Goal: Task Accomplishment & Management: Manage account settings

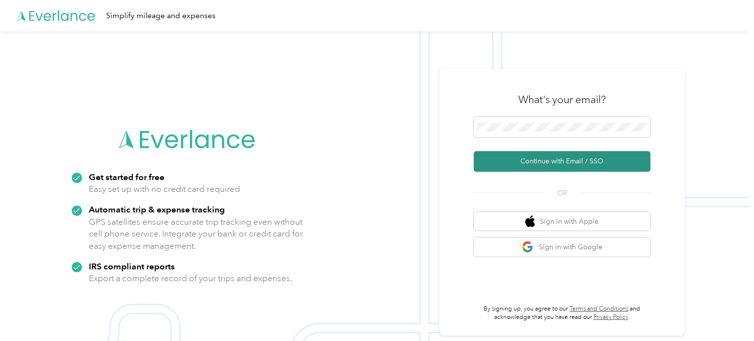
click at [561, 160] on button "Continue with Email / SSO" at bounding box center [561, 161] width 177 height 21
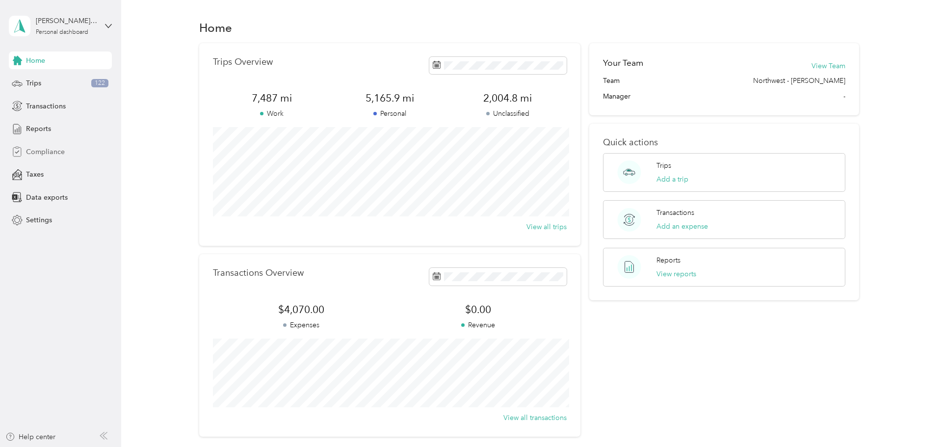
click at [46, 148] on span "Compliance" at bounding box center [45, 152] width 39 height 10
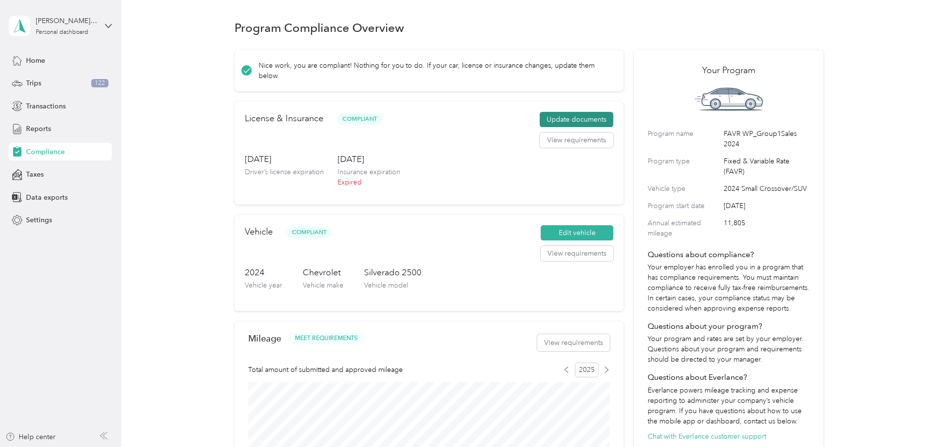
click at [580, 121] on button "Update documents" at bounding box center [577, 120] width 74 height 16
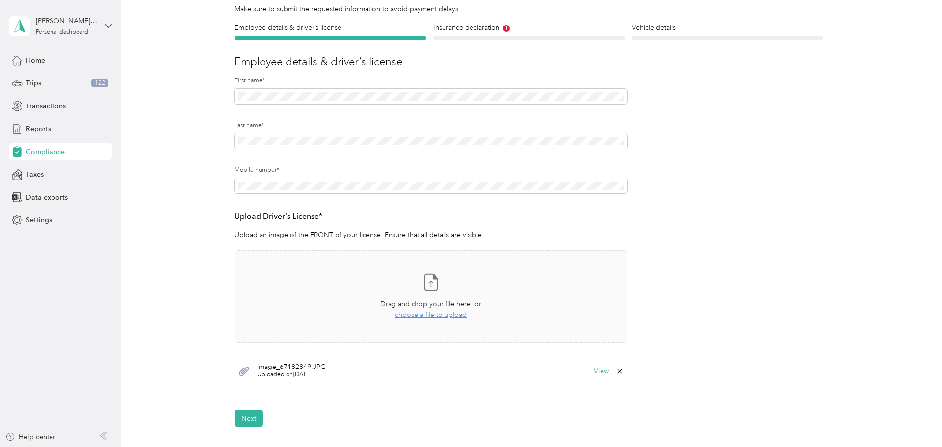
scroll to position [104, 0]
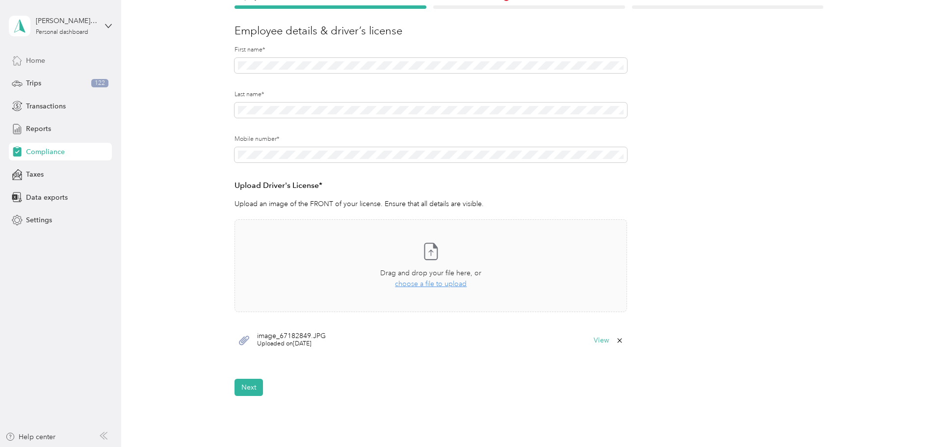
click at [29, 59] on span "Home" at bounding box center [35, 60] width 19 height 10
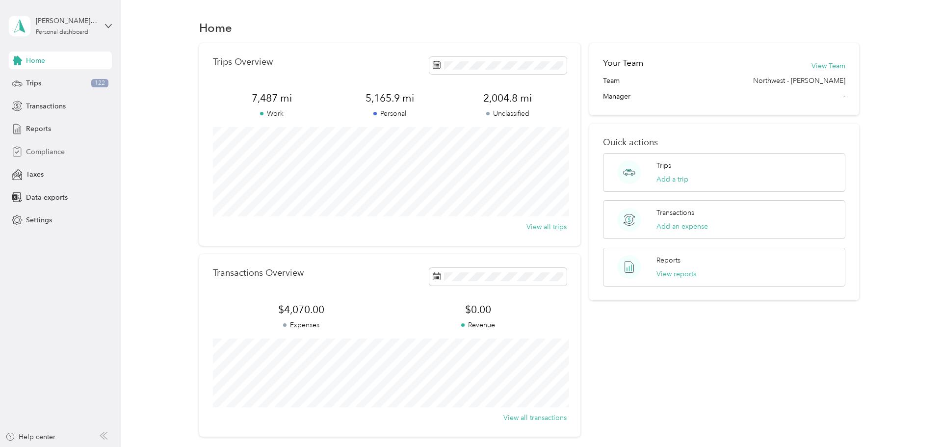
click at [35, 153] on span "Compliance" at bounding box center [45, 152] width 39 height 10
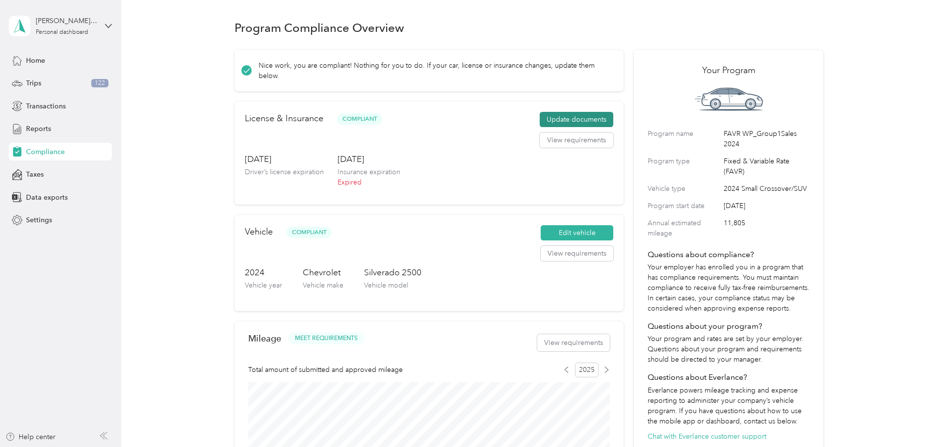
click at [586, 119] on button "Update documents" at bounding box center [577, 120] width 74 height 16
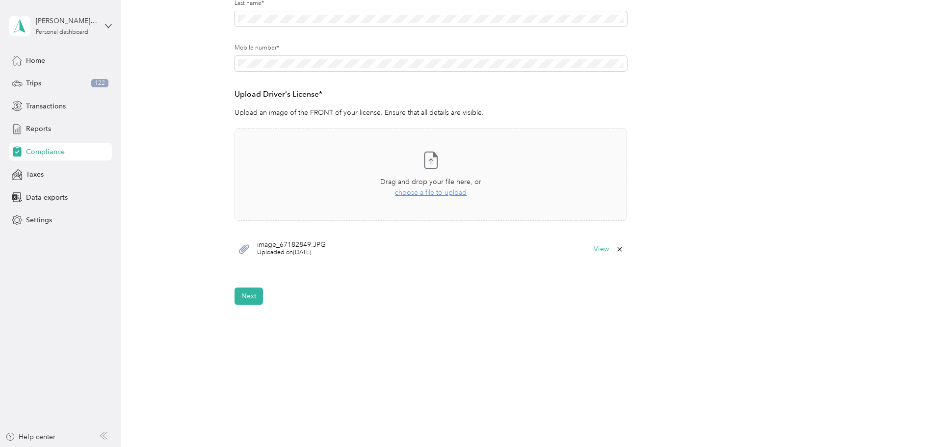
scroll to position [196, 0]
click at [241, 293] on button "Next" at bounding box center [249, 295] width 28 height 17
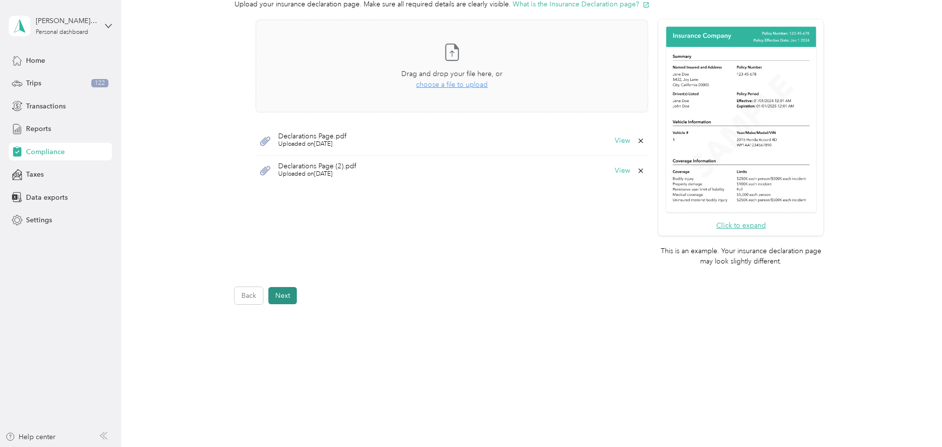
click at [291, 295] on button "Next" at bounding box center [282, 295] width 28 height 17
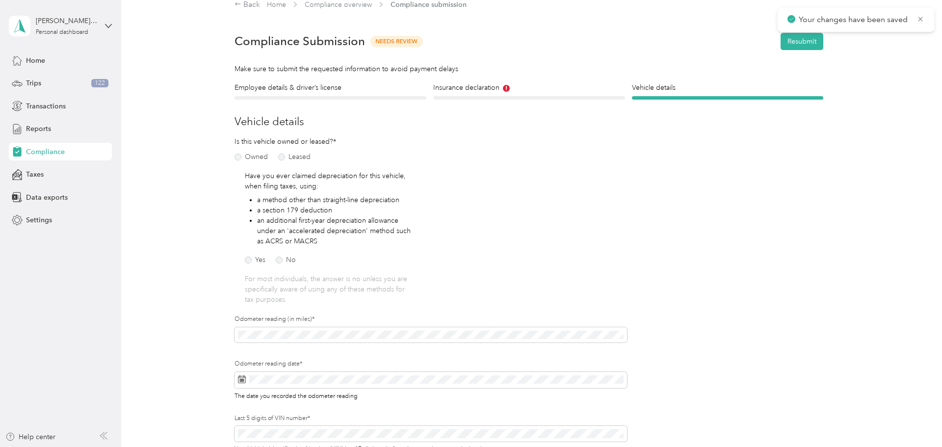
scroll to position [12, 0]
click at [753, 18] on icon at bounding box center [920, 19] width 4 height 4
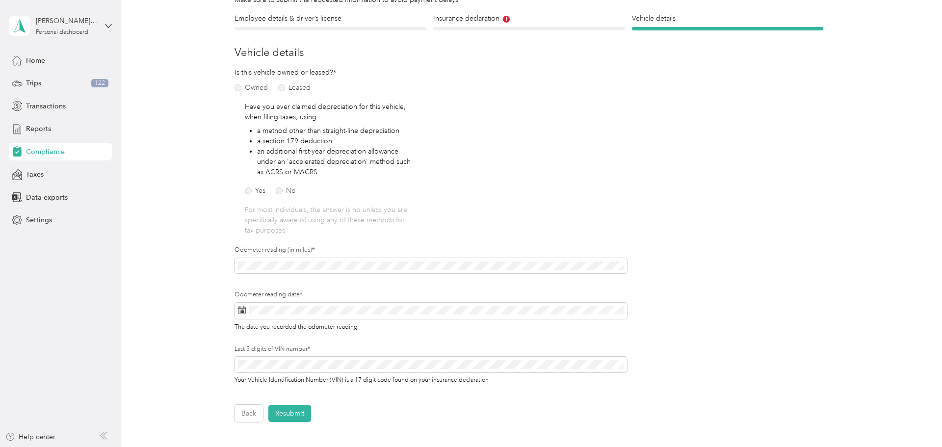
scroll to position [82, 0]
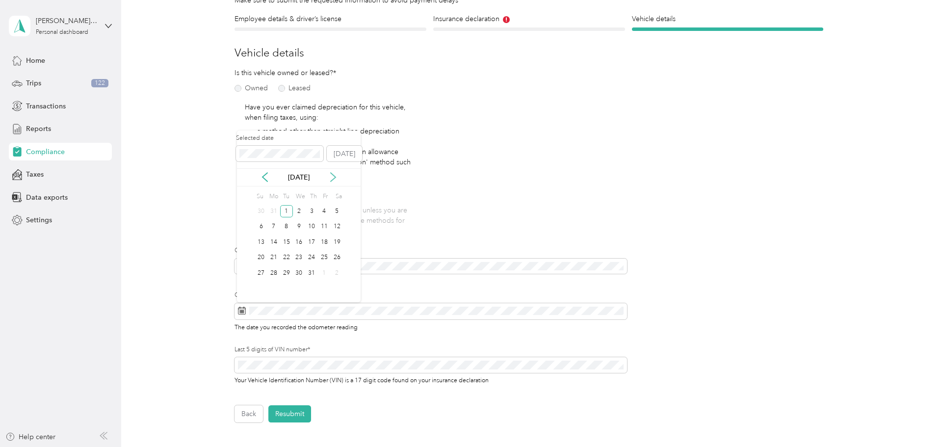
click at [330, 177] on icon at bounding box center [333, 177] width 10 height 10
click at [330, 178] on icon at bounding box center [333, 177] width 10 height 10
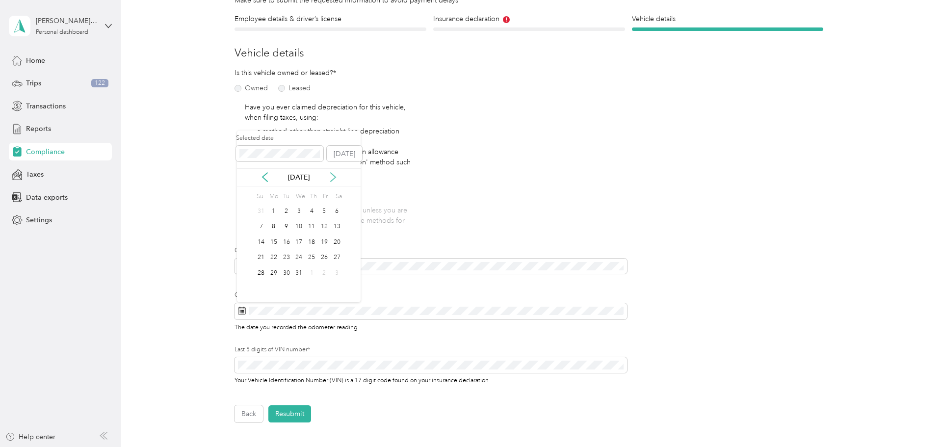
click at [330, 178] on icon at bounding box center [333, 177] width 10 height 10
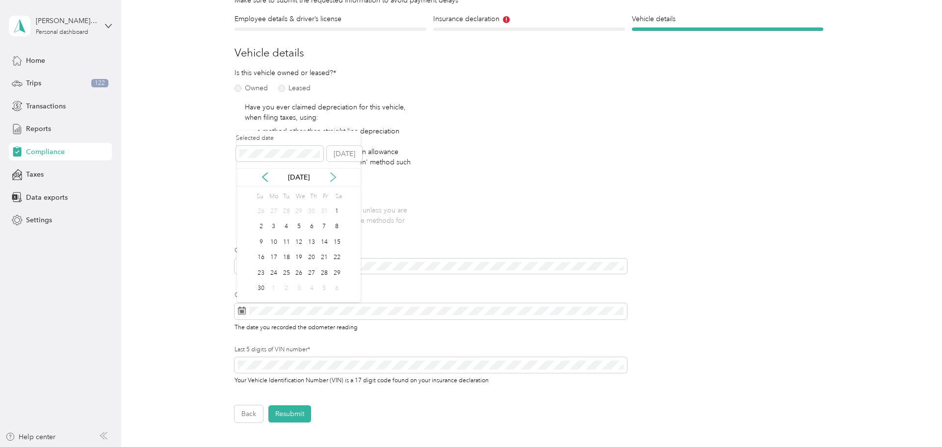
click at [330, 178] on icon at bounding box center [333, 177] width 10 height 10
click at [265, 172] on icon at bounding box center [265, 177] width 10 height 10
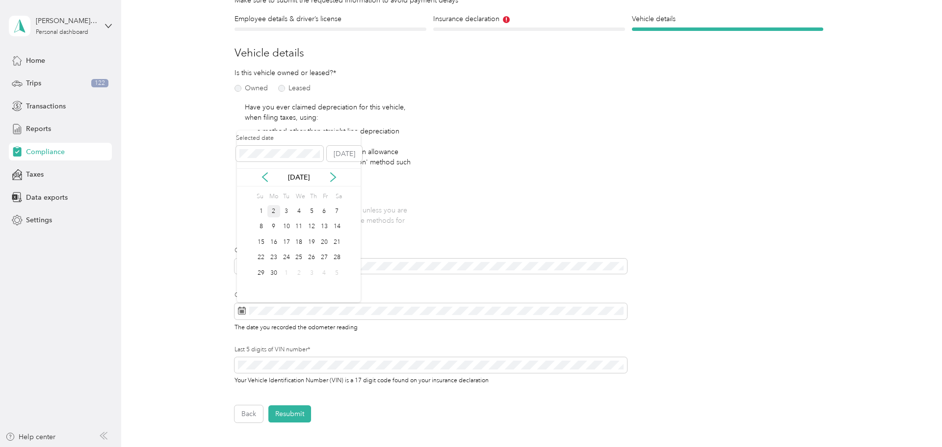
click at [275, 209] on div "2" at bounding box center [273, 211] width 13 height 12
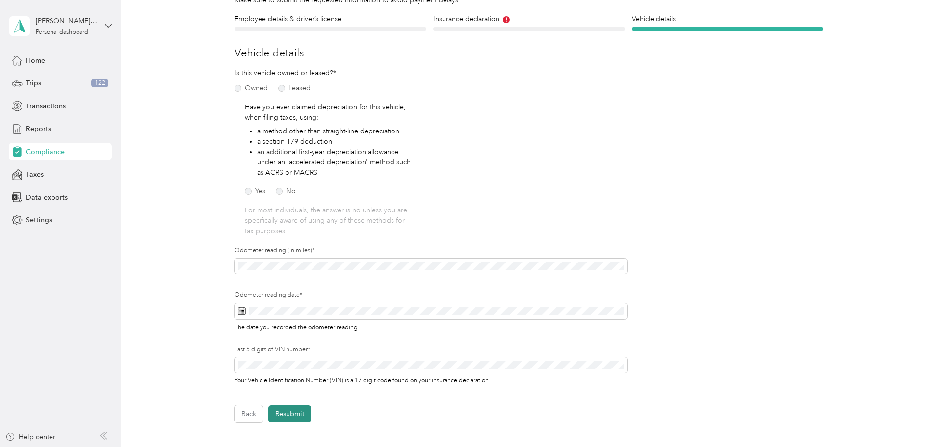
click at [299, 340] on button "Resubmit" at bounding box center [289, 413] width 43 height 17
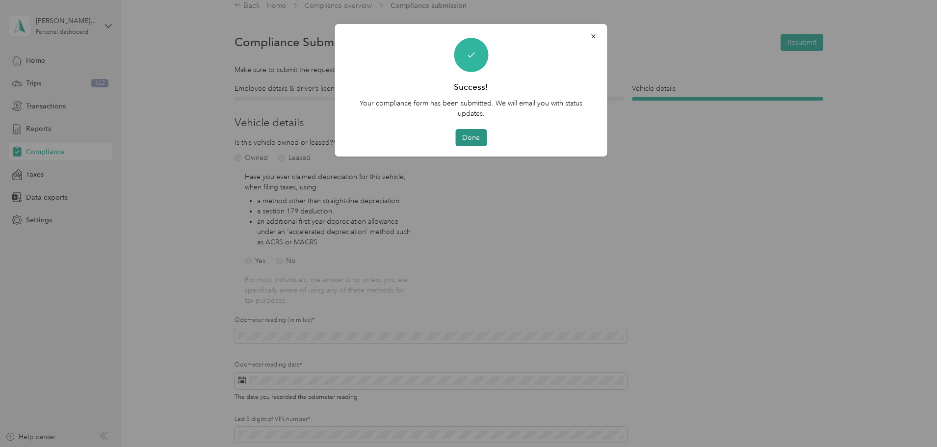
click at [472, 139] on button "Done" at bounding box center [470, 137] width 31 height 17
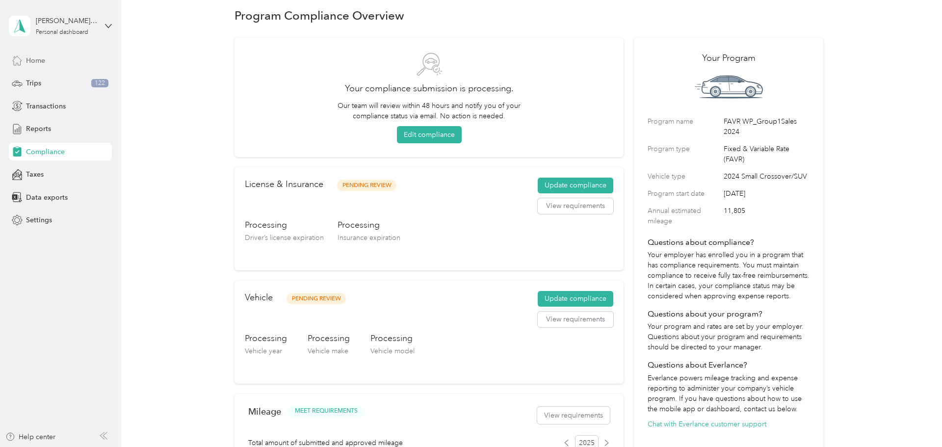
click at [37, 58] on span "Home" at bounding box center [35, 60] width 19 height 10
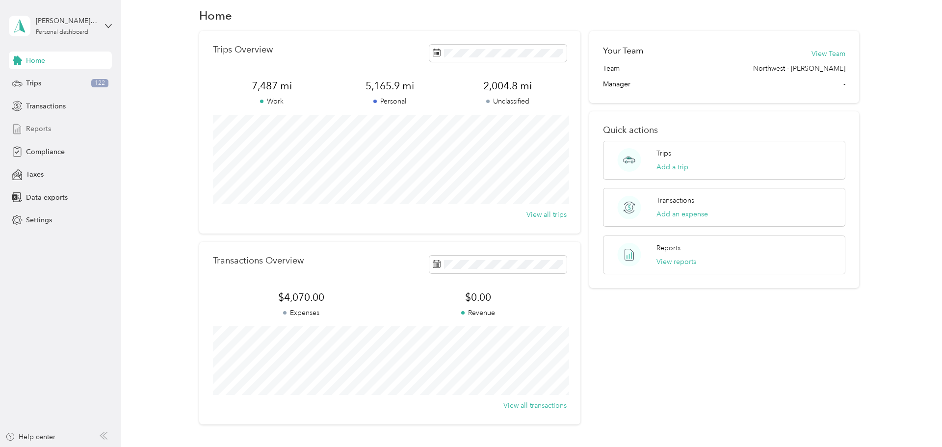
click at [44, 129] on span "Reports" at bounding box center [38, 129] width 25 height 10
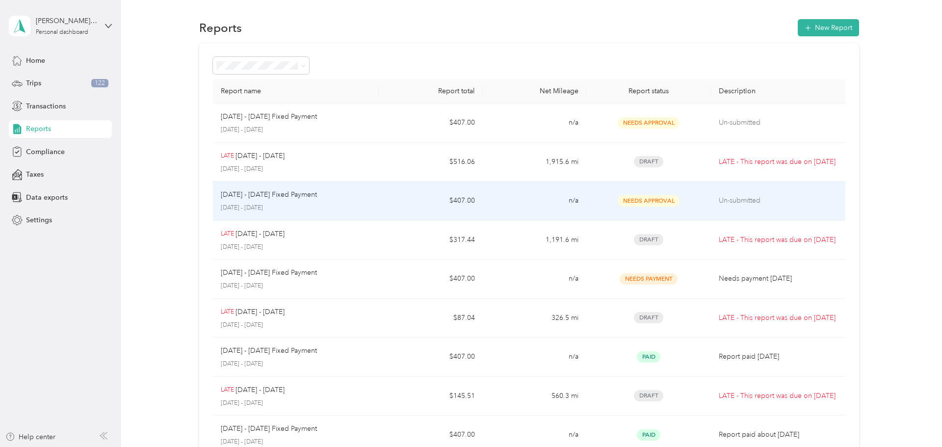
click at [270, 208] on p "[DATE] - [DATE]" at bounding box center [296, 208] width 151 height 9
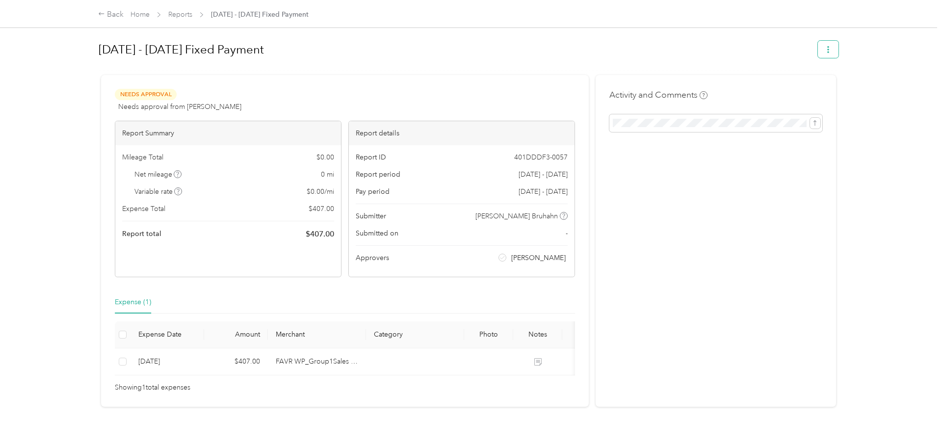
click at [753, 52] on icon "button" at bounding box center [828, 49] width 7 height 7
click at [753, 87] on span "Download" at bounding box center [804, 85] width 32 height 10
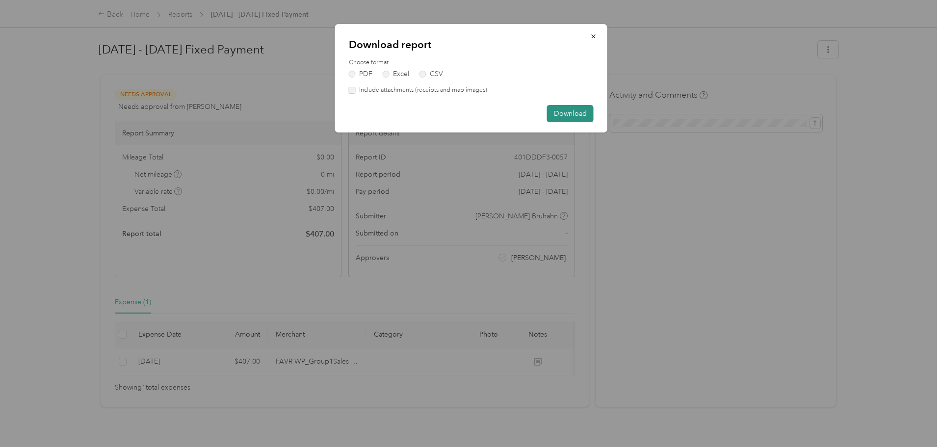
click at [570, 111] on button "Download" at bounding box center [570, 113] width 47 height 17
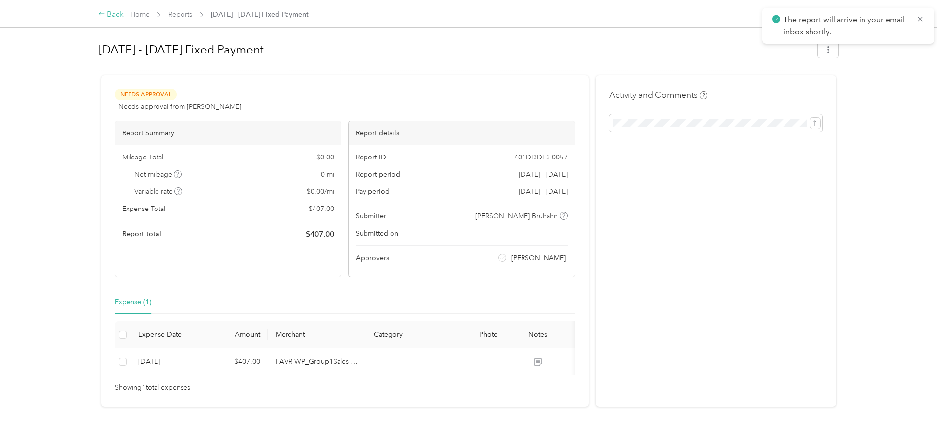
click at [112, 17] on div "Back" at bounding box center [111, 15] width 26 height 12
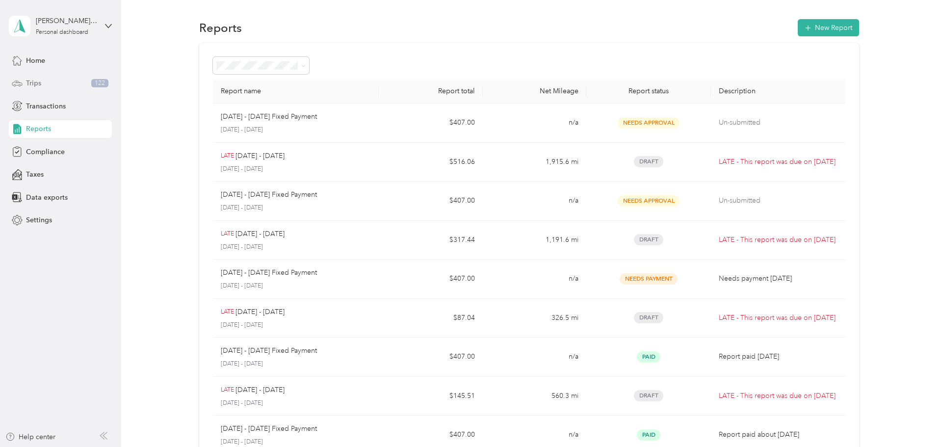
click at [40, 81] on span "Trips" at bounding box center [33, 83] width 15 height 10
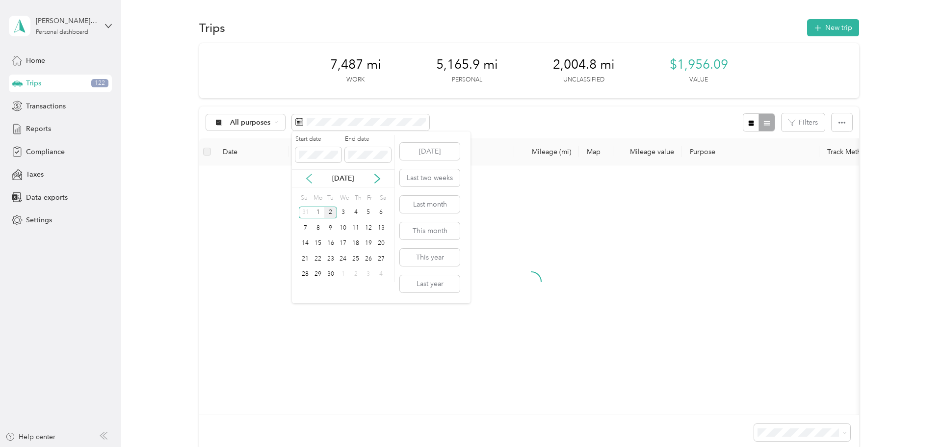
click at [308, 180] on icon at bounding box center [309, 179] width 10 height 10
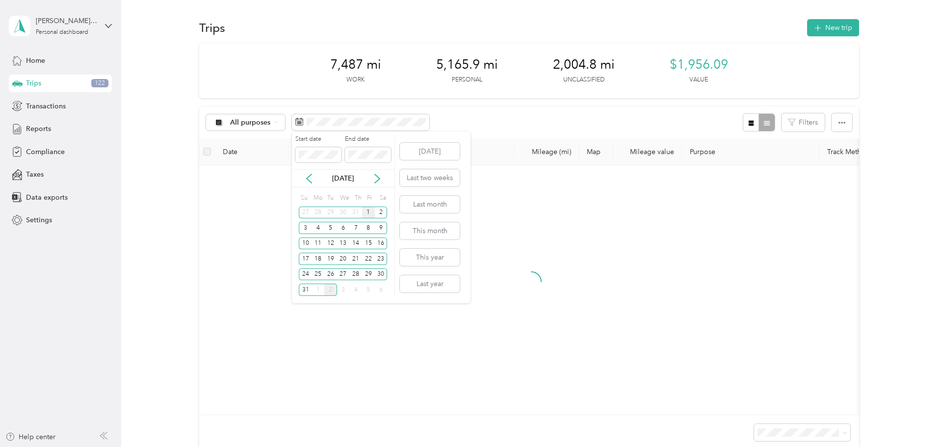
click at [363, 209] on div "1" at bounding box center [368, 213] width 13 height 12
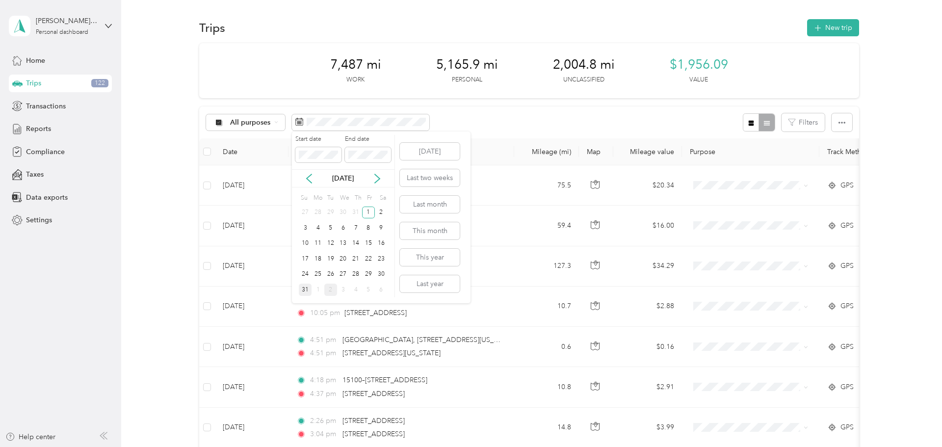
click at [304, 289] on div "31" at bounding box center [305, 290] width 13 height 12
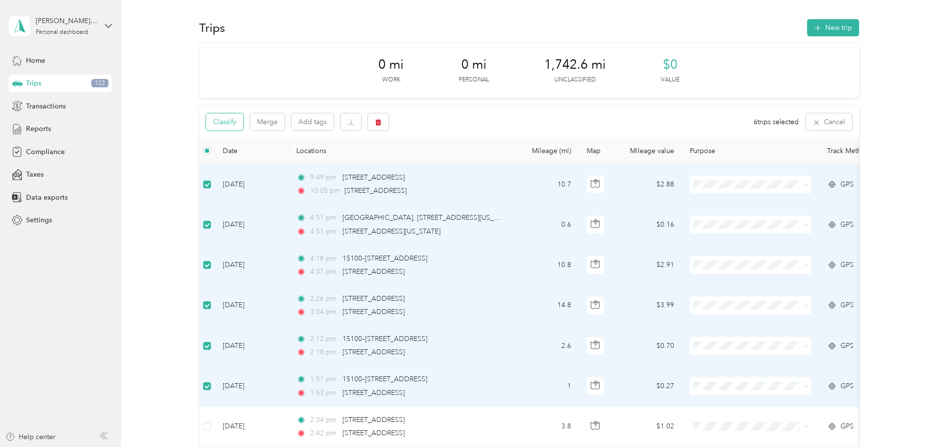
click at [225, 123] on button "Classify" at bounding box center [224, 121] width 37 height 17
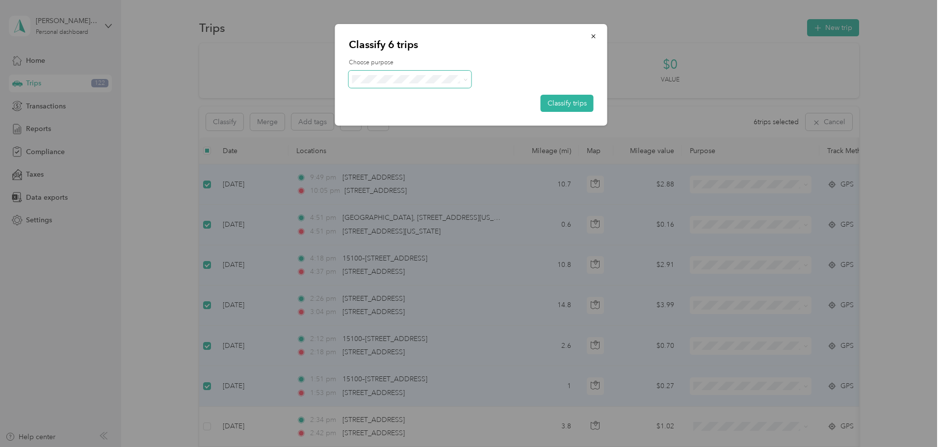
click at [388, 85] on span at bounding box center [410, 79] width 123 height 17
click at [407, 112] on span "Personal" at bounding box center [418, 113] width 91 height 10
click at [560, 103] on button "Classify trips" at bounding box center [567, 103] width 53 height 17
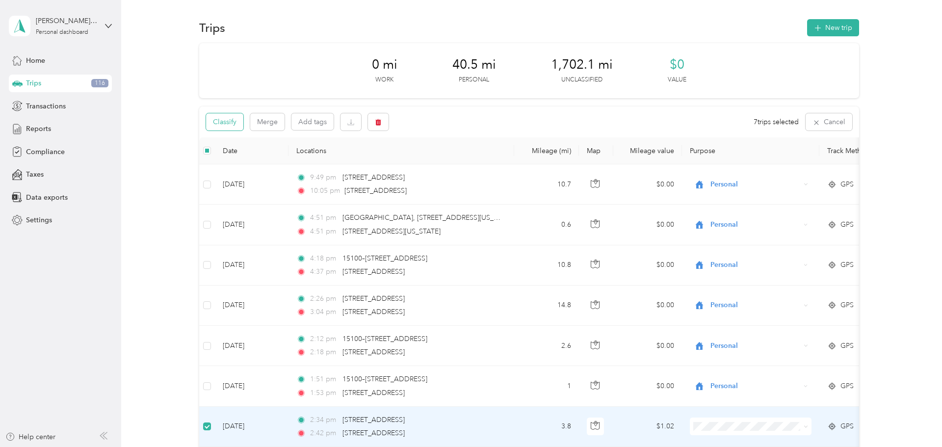
click at [226, 118] on button "Classify" at bounding box center [224, 121] width 37 height 17
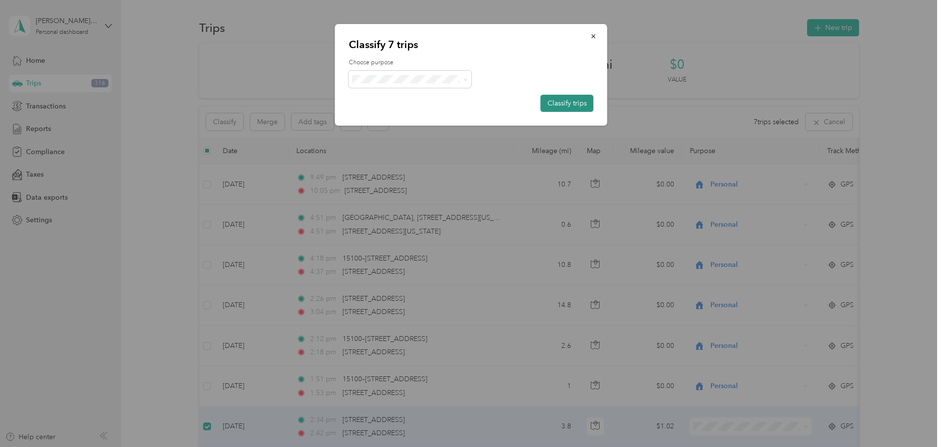
click at [570, 99] on button "Classify trips" at bounding box center [567, 103] width 53 height 17
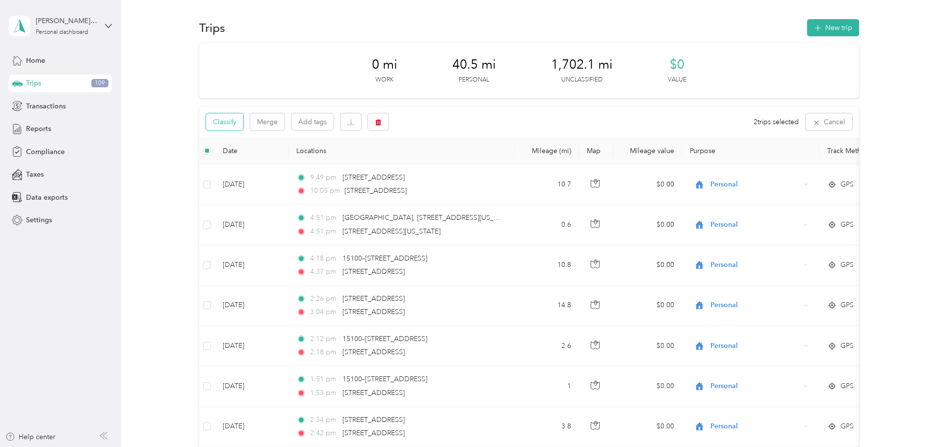
click at [231, 128] on button "Classify" at bounding box center [224, 121] width 37 height 17
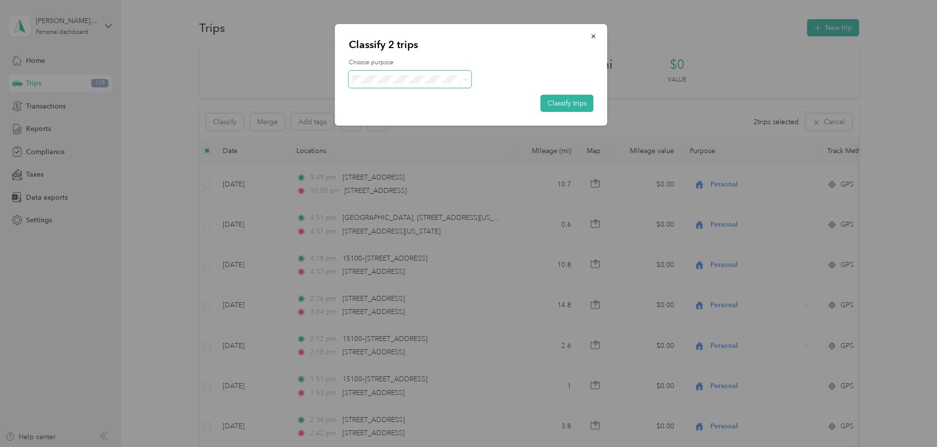
click at [437, 73] on span at bounding box center [410, 79] width 123 height 17
click at [430, 102] on li "Whirlpool" at bounding box center [410, 97] width 123 height 17
click at [563, 103] on button "Classify trips" at bounding box center [567, 103] width 53 height 17
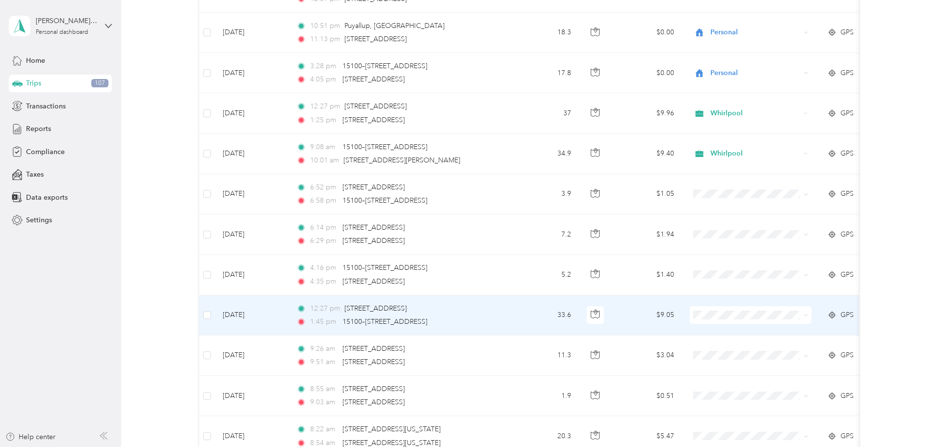
scroll to position [596, 0]
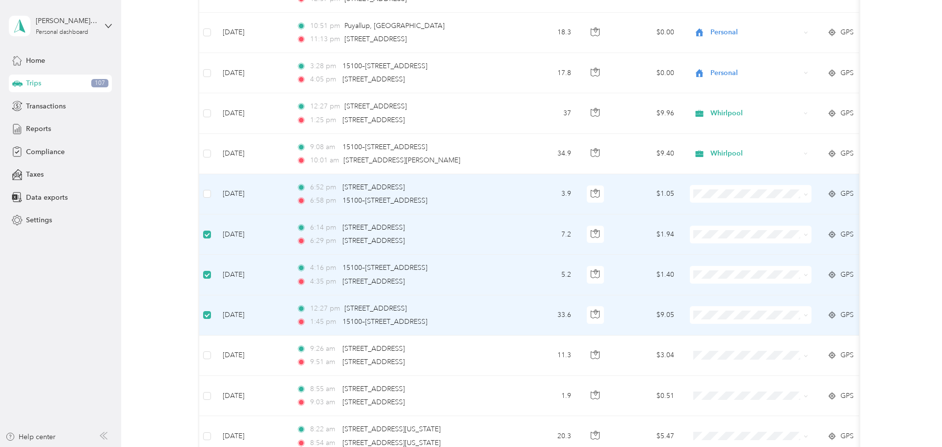
click at [202, 202] on td at bounding box center [207, 194] width 16 height 40
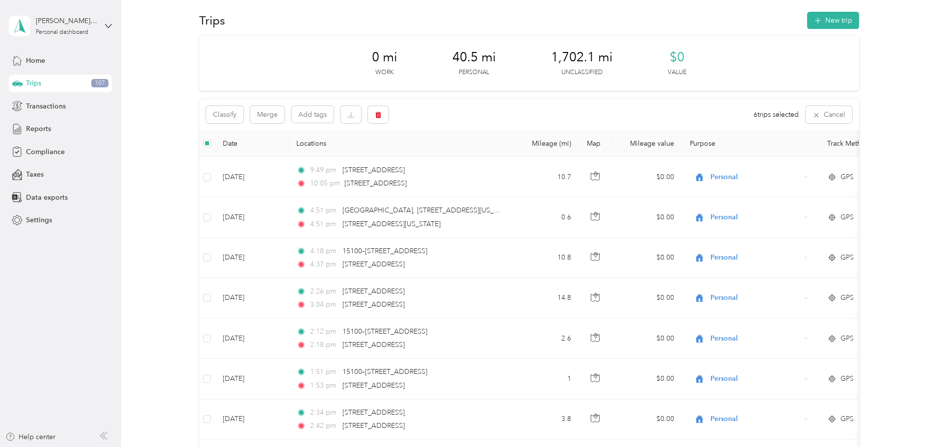
scroll to position [0, 0]
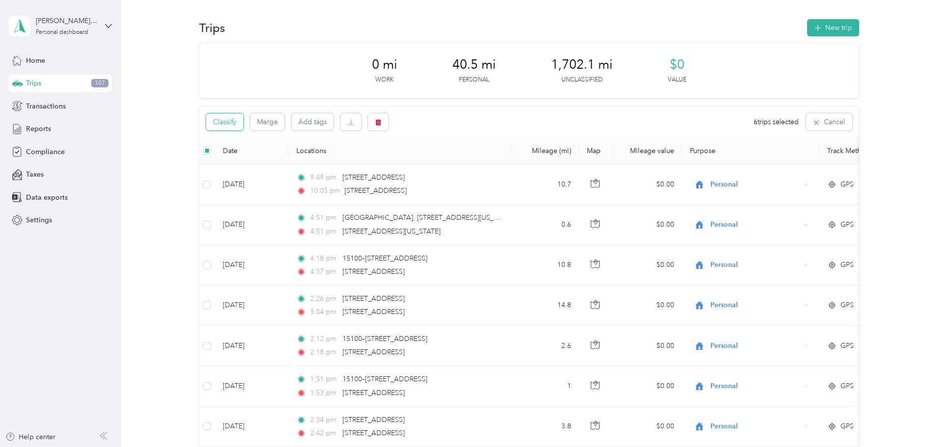
click at [215, 118] on button "Classify" at bounding box center [224, 121] width 37 height 17
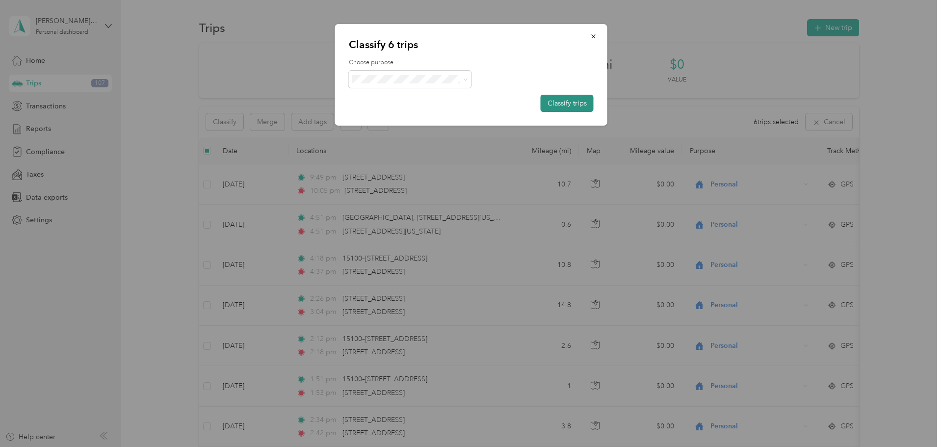
click at [556, 99] on button "Classify trips" at bounding box center [567, 103] width 53 height 17
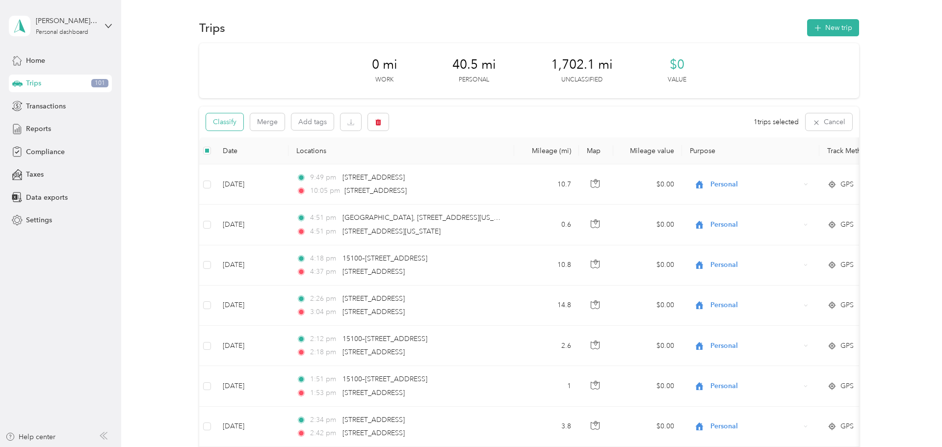
click at [228, 119] on button "Classify" at bounding box center [224, 121] width 37 height 17
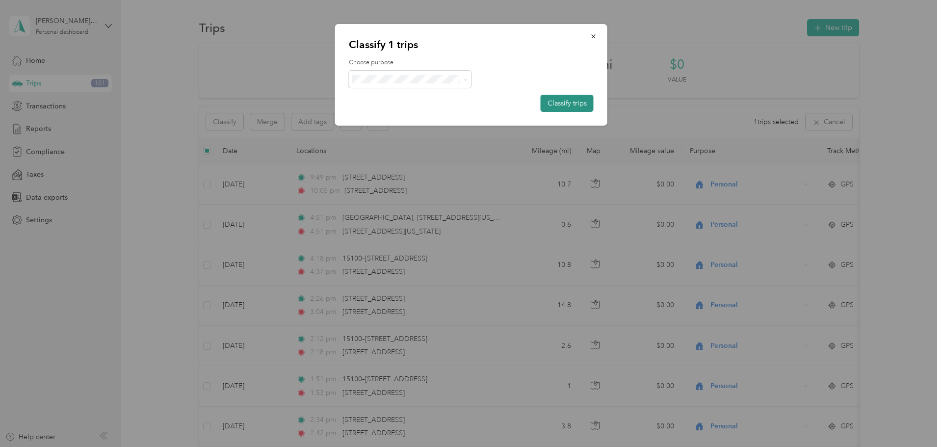
click at [587, 107] on button "Classify trips" at bounding box center [567, 103] width 53 height 17
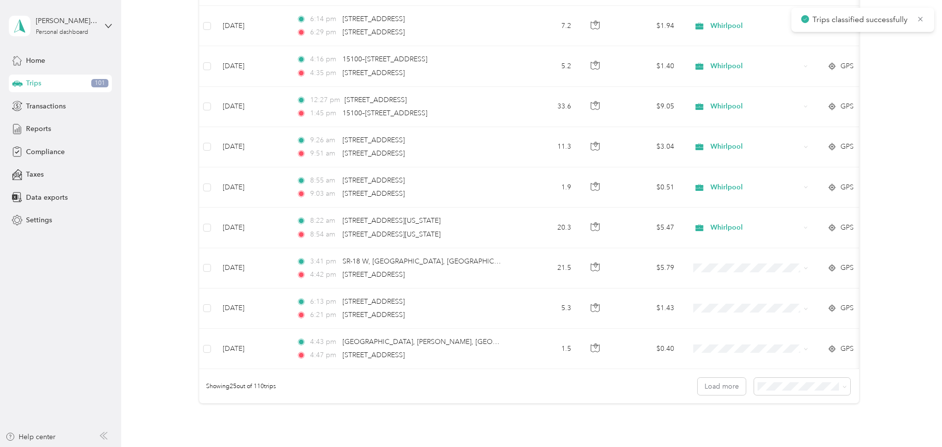
scroll to position [897, 0]
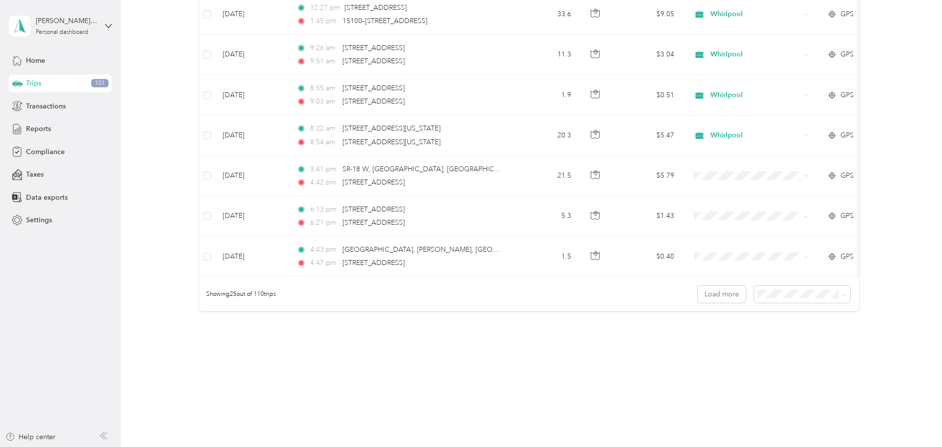
click at [753, 340] on li "100 per load" at bounding box center [807, 345] width 96 height 17
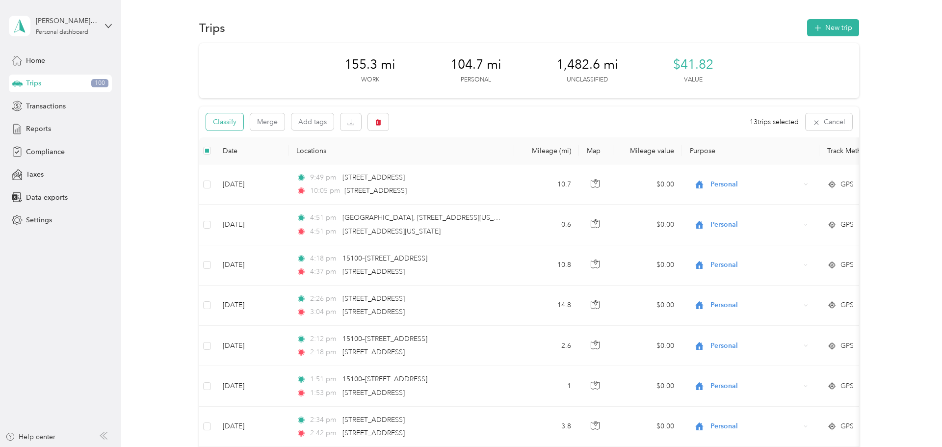
click at [231, 122] on button "Classify" at bounding box center [224, 121] width 37 height 17
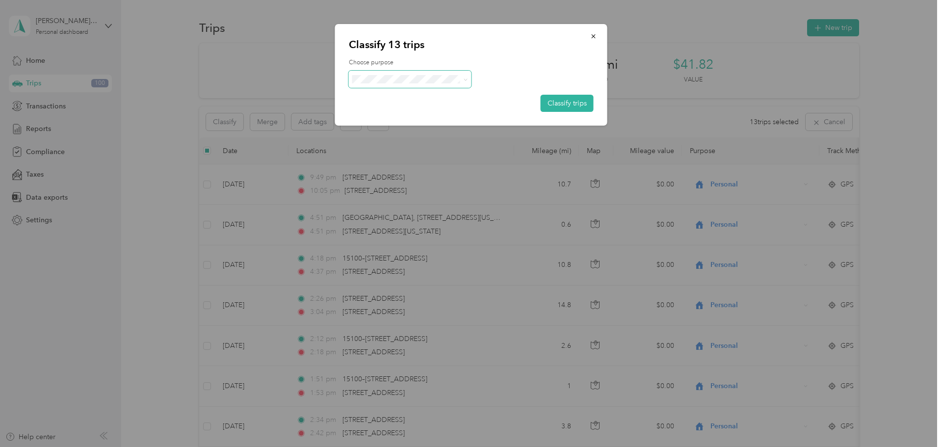
click at [470, 77] on span at bounding box center [410, 79] width 123 height 17
click at [461, 79] on span at bounding box center [464, 79] width 8 height 10
click at [410, 110] on span "Personal" at bounding box center [418, 114] width 91 height 10
click at [555, 99] on button "Classify trips" at bounding box center [567, 103] width 53 height 17
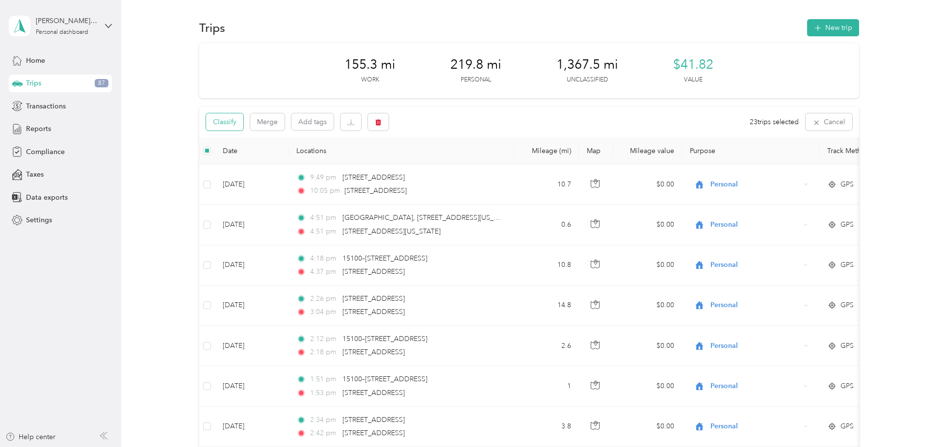
click at [230, 120] on button "Classify" at bounding box center [224, 121] width 37 height 17
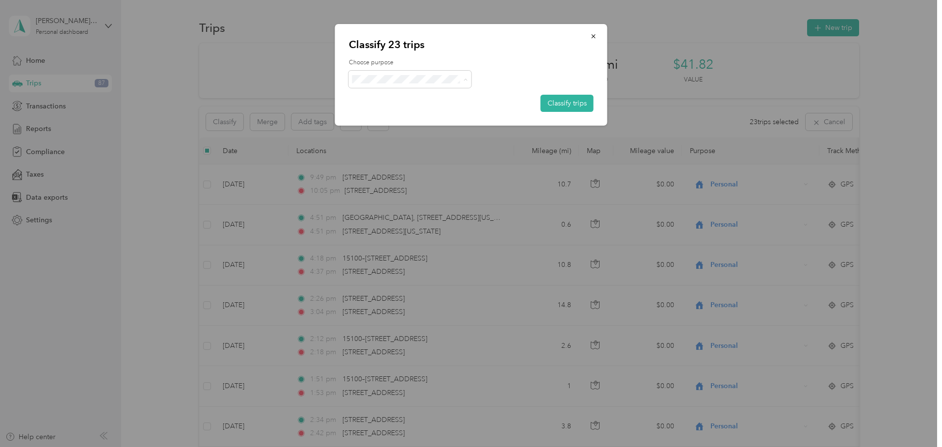
click at [433, 98] on span "Whirlpool" at bounding box center [418, 97] width 91 height 10
click at [558, 99] on button "Classify trips" at bounding box center [567, 103] width 53 height 17
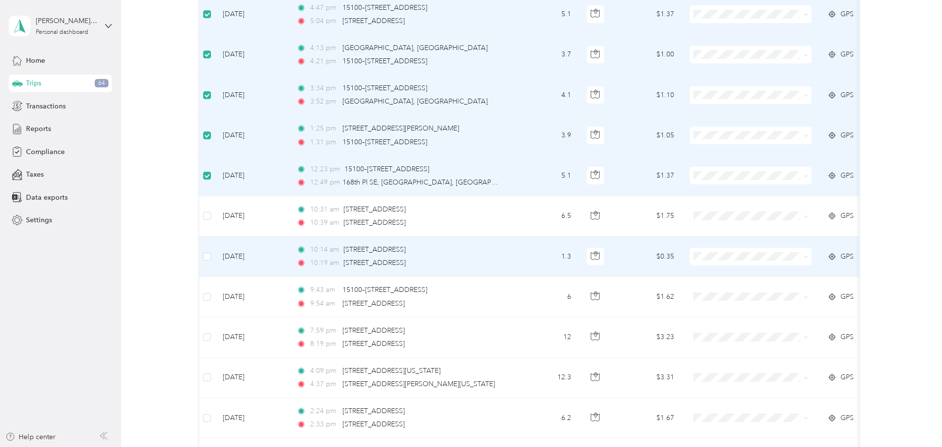
scroll to position [2532, 0]
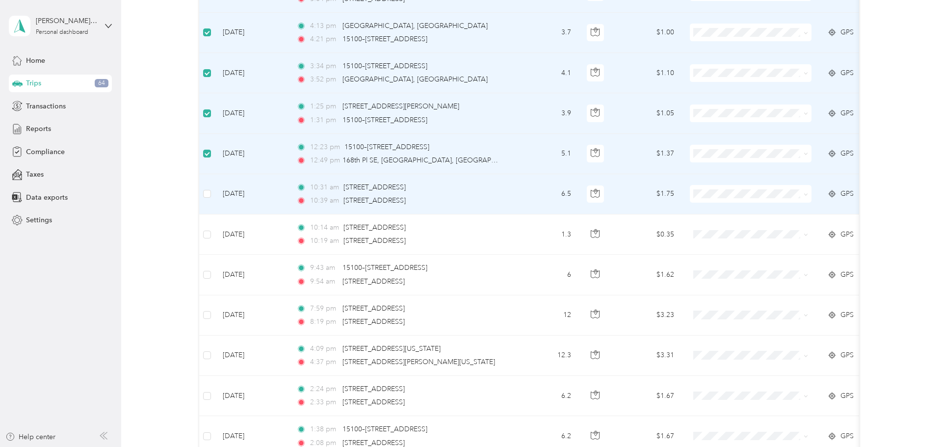
click at [203, 193] on td at bounding box center [207, 194] width 16 height 40
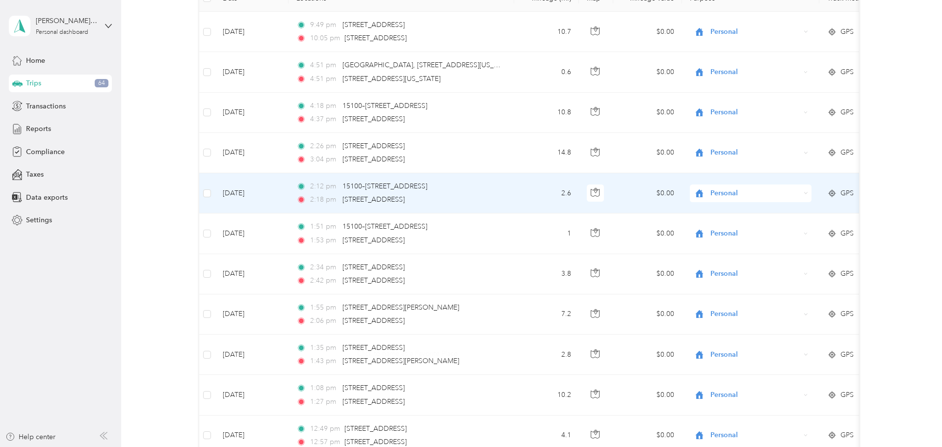
scroll to position [0, 0]
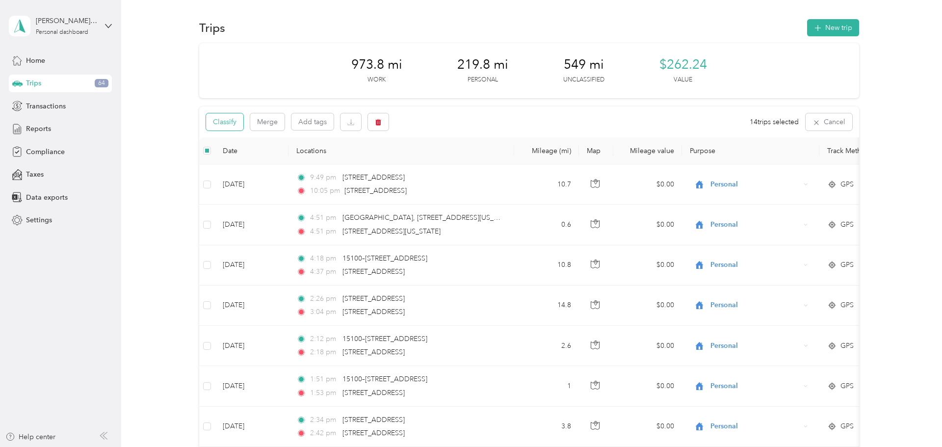
click at [225, 117] on button "Classify" at bounding box center [224, 121] width 37 height 17
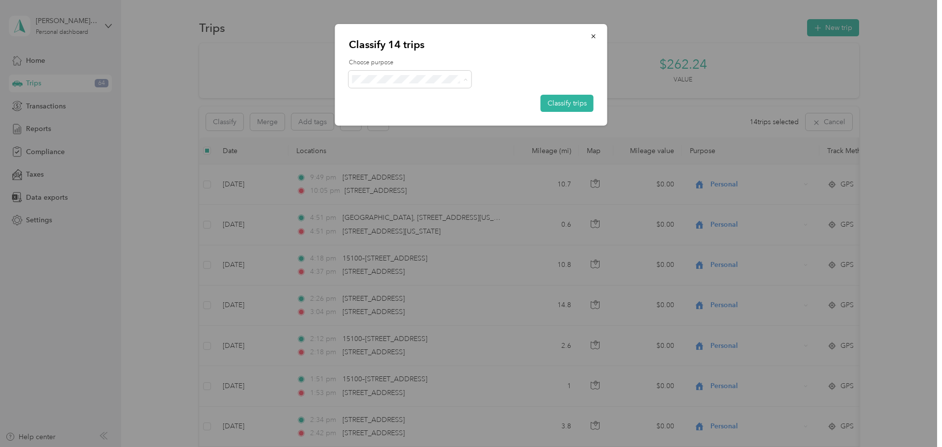
click at [425, 112] on span "Personal" at bounding box center [418, 114] width 91 height 10
click at [551, 104] on button "Classify trips" at bounding box center [567, 103] width 53 height 17
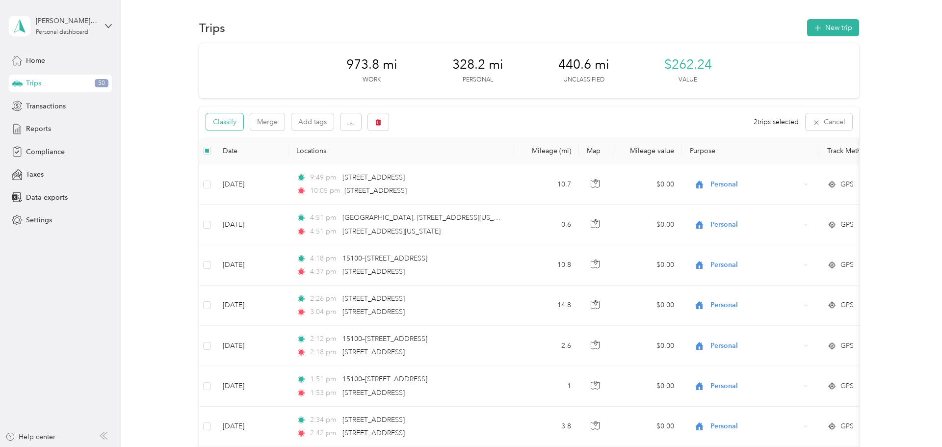
click at [229, 124] on button "Classify" at bounding box center [224, 121] width 37 height 17
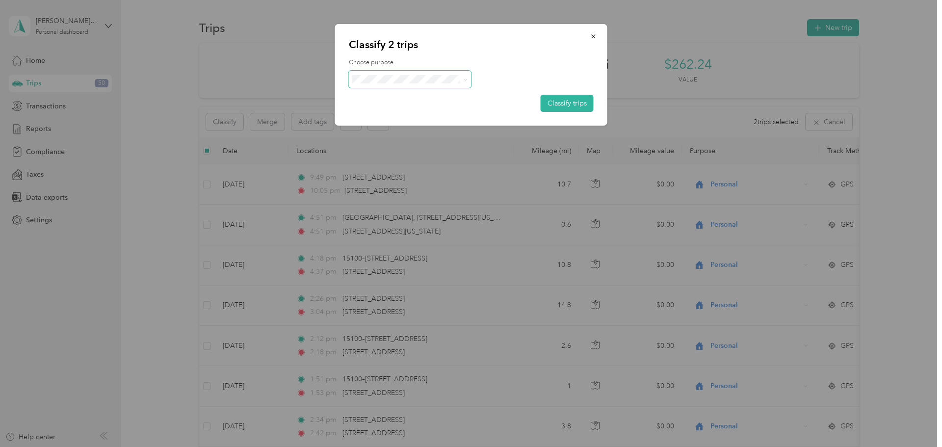
click at [428, 83] on span at bounding box center [410, 79] width 123 height 17
click at [466, 81] on icon at bounding box center [465, 80] width 4 height 4
click at [428, 100] on li "Whirlpool" at bounding box center [410, 97] width 123 height 17
click at [568, 103] on button "Classify trips" at bounding box center [567, 103] width 53 height 17
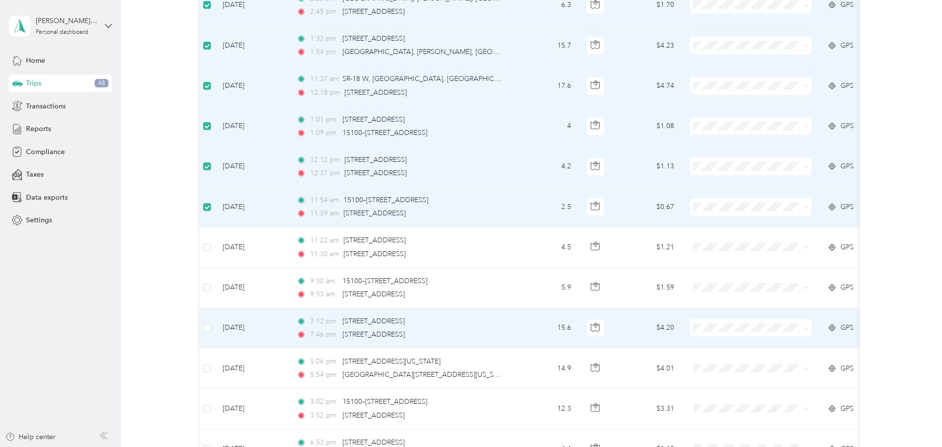
scroll to position [3217, 0]
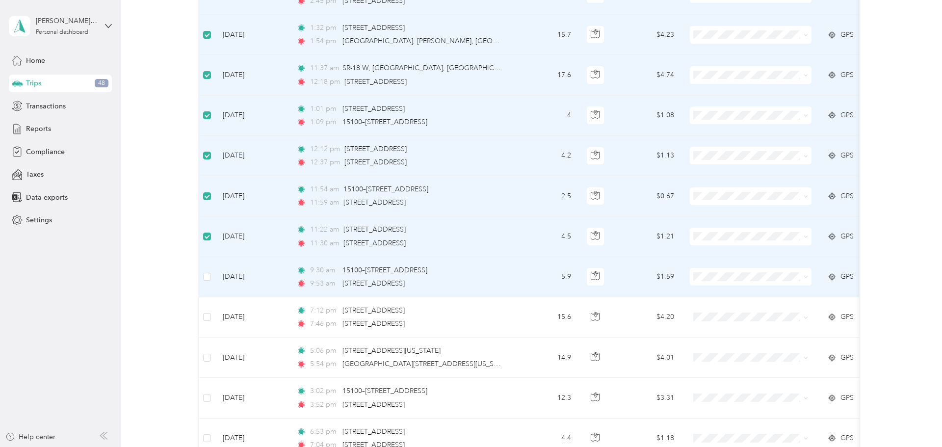
click at [211, 275] on td at bounding box center [207, 277] width 16 height 40
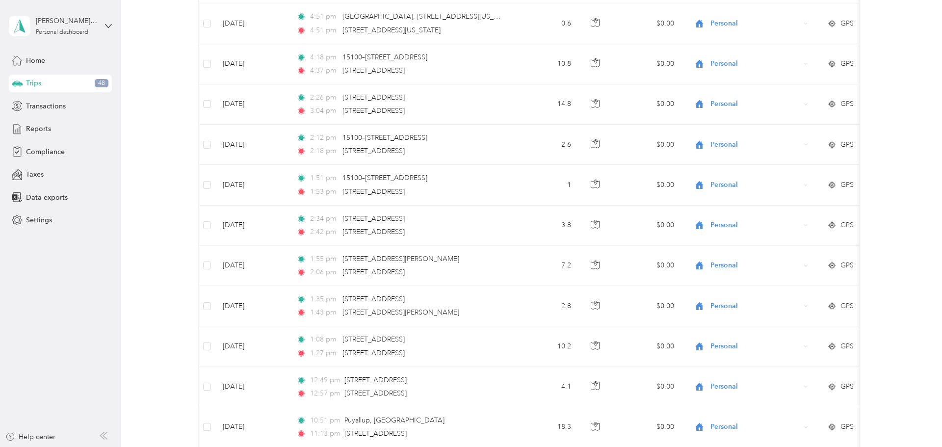
scroll to position [0, 0]
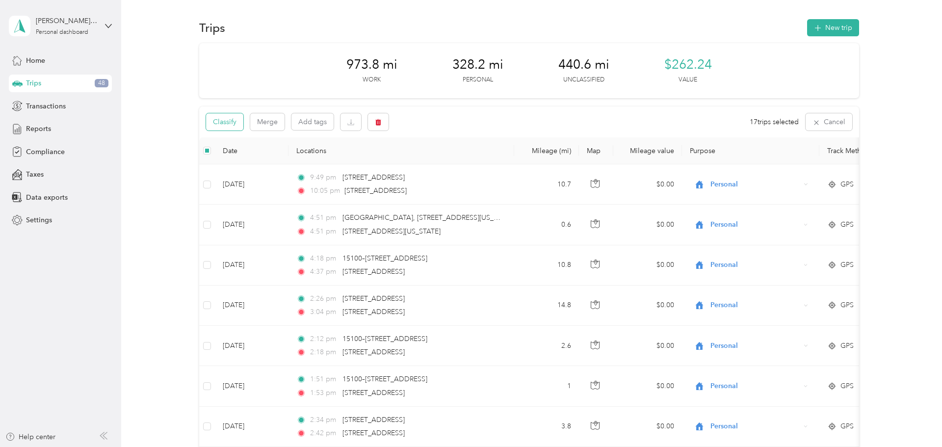
click at [223, 117] on button "Classify" at bounding box center [224, 121] width 37 height 17
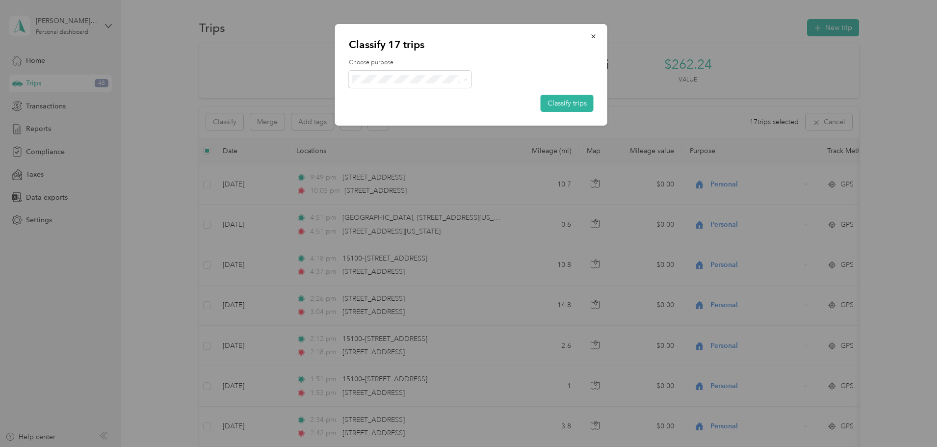
click at [429, 107] on li "Personal" at bounding box center [410, 114] width 123 height 17
click at [552, 102] on button "Classify trips" at bounding box center [567, 103] width 53 height 17
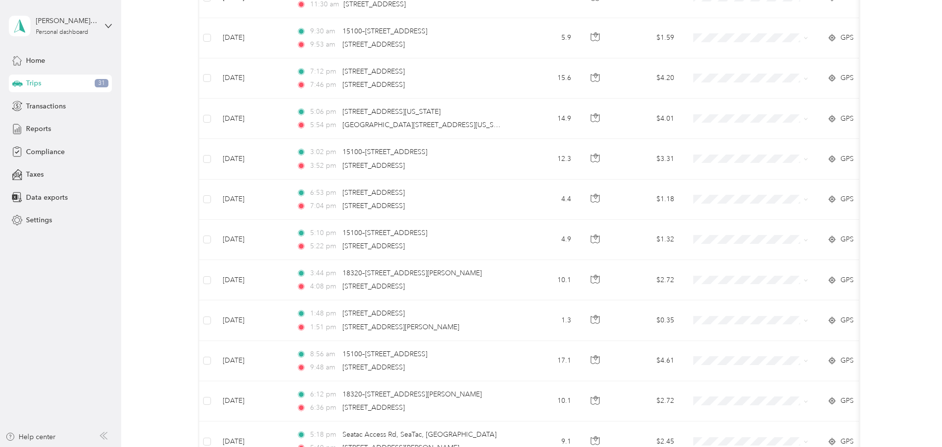
scroll to position [3924, 0]
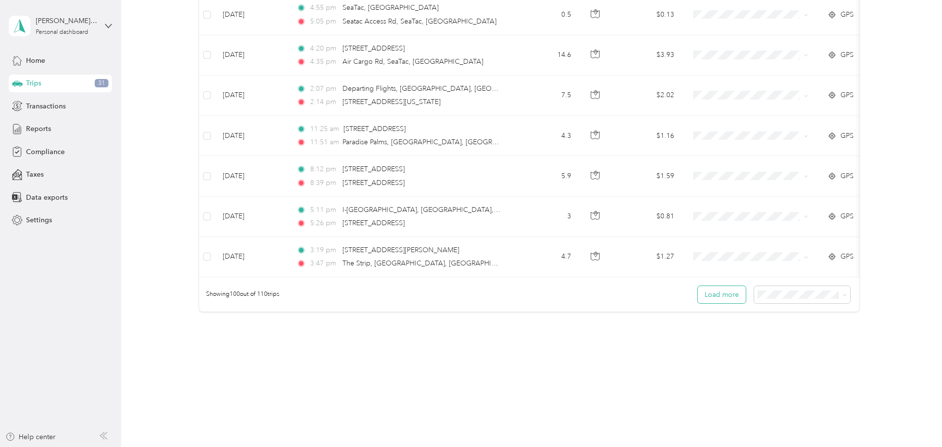
click at [731, 294] on button "Load more" at bounding box center [722, 294] width 48 height 17
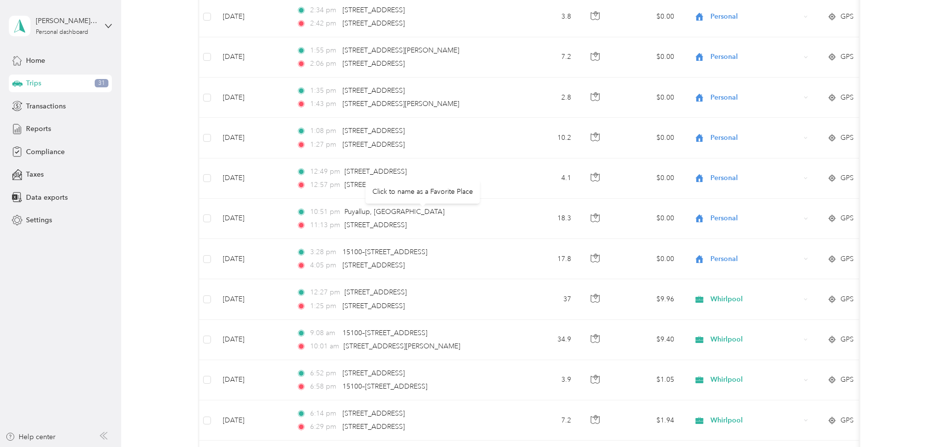
scroll to position [0, 0]
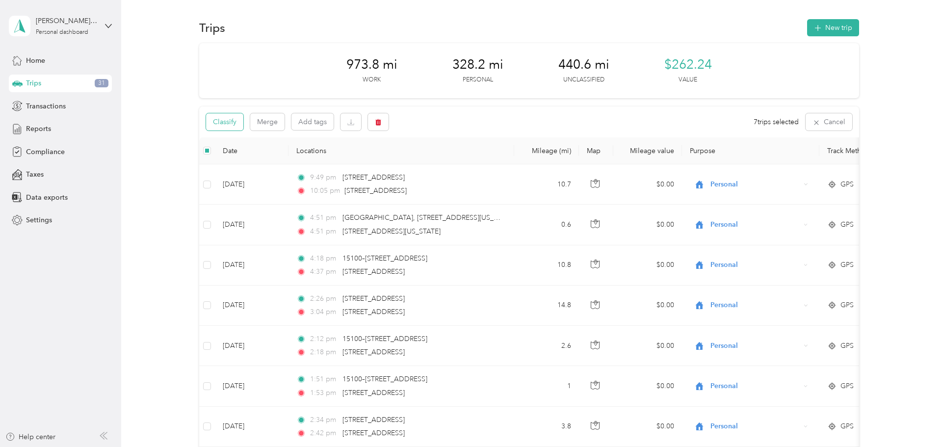
click at [234, 129] on button "Classify" at bounding box center [224, 121] width 37 height 17
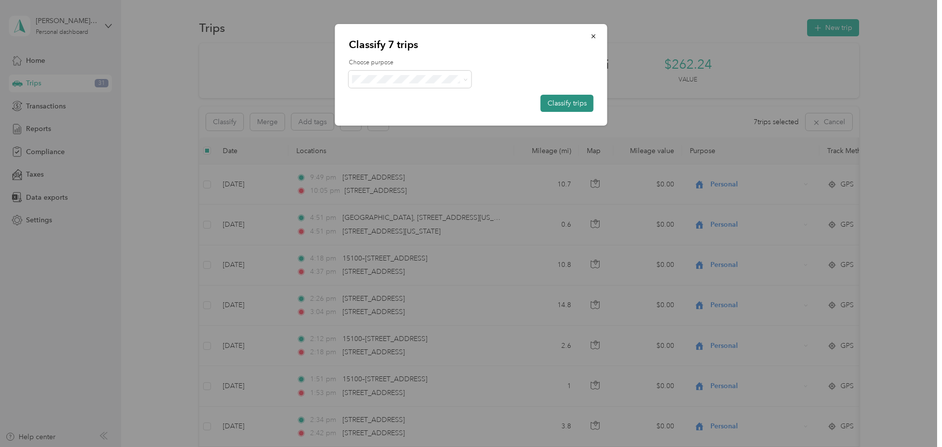
click at [562, 105] on button "Classify trips" at bounding box center [567, 103] width 53 height 17
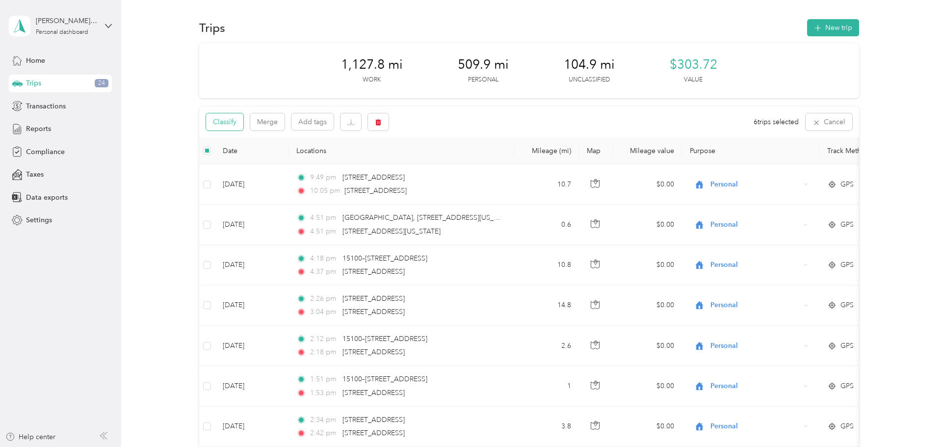
click at [227, 120] on button "Classify" at bounding box center [224, 121] width 37 height 17
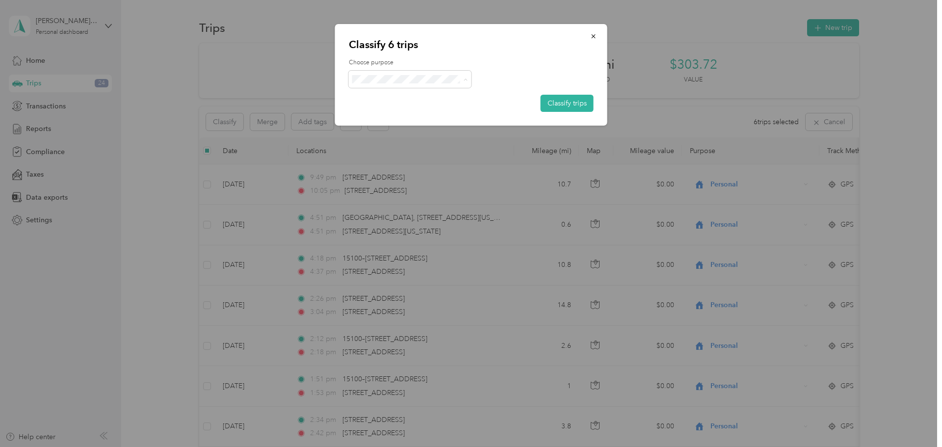
click at [414, 94] on span "Whirlpool" at bounding box center [418, 97] width 91 height 10
click at [553, 100] on button "Classify trips" at bounding box center [567, 103] width 53 height 17
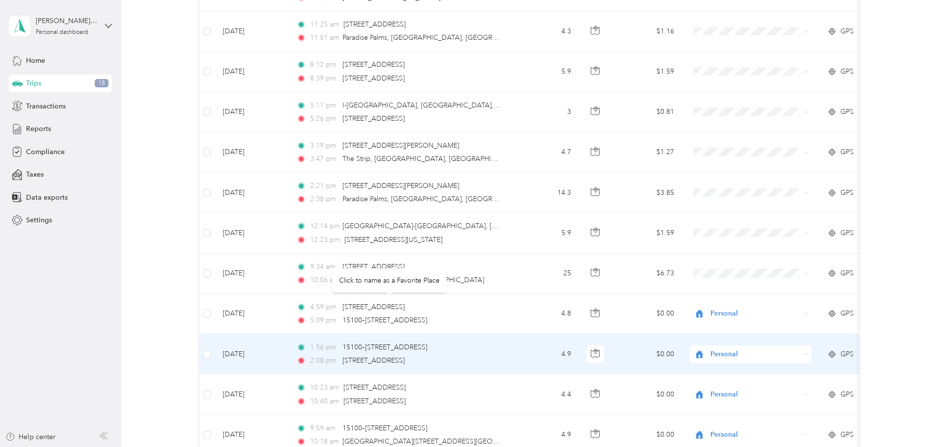
scroll to position [4013, 0]
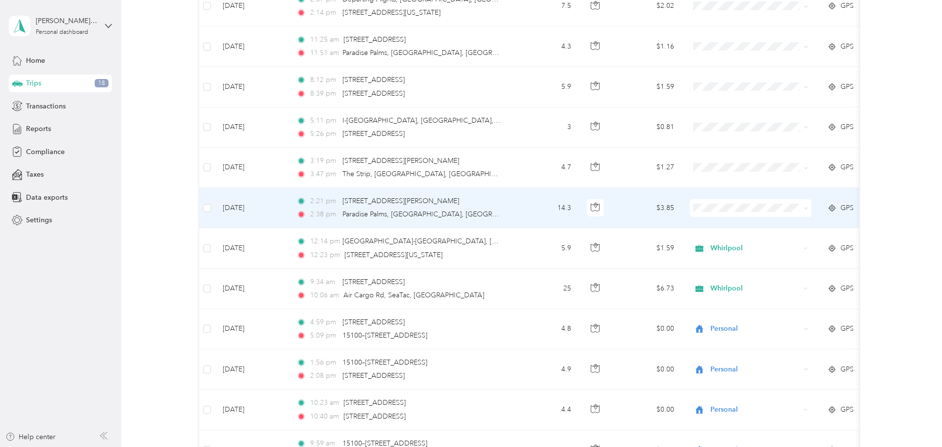
click at [212, 208] on td at bounding box center [207, 208] width 16 height 40
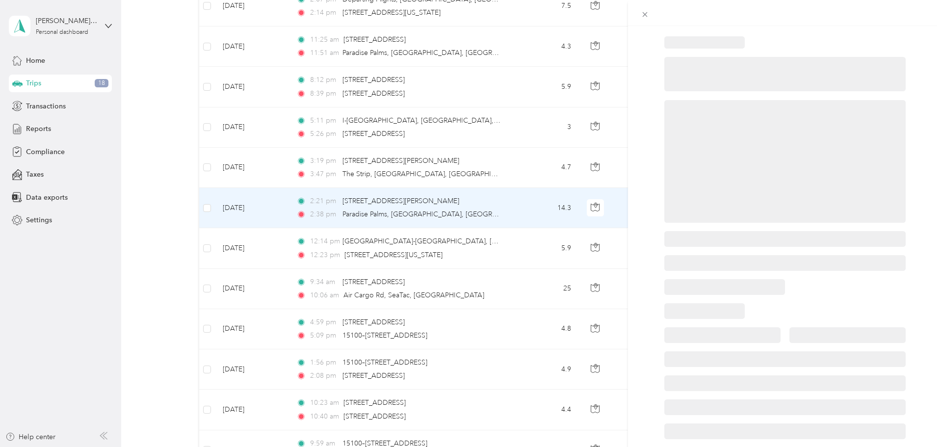
click at [212, 168] on div at bounding box center [471, 223] width 942 height 447
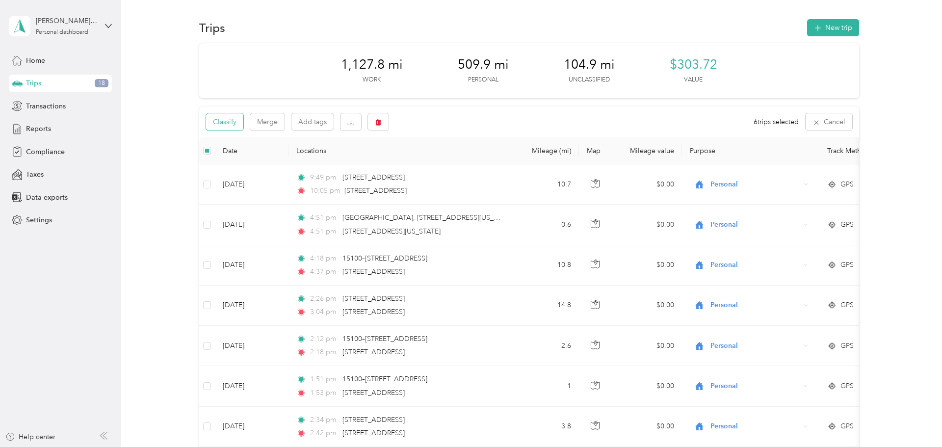
click at [221, 122] on button "Classify" at bounding box center [224, 121] width 37 height 17
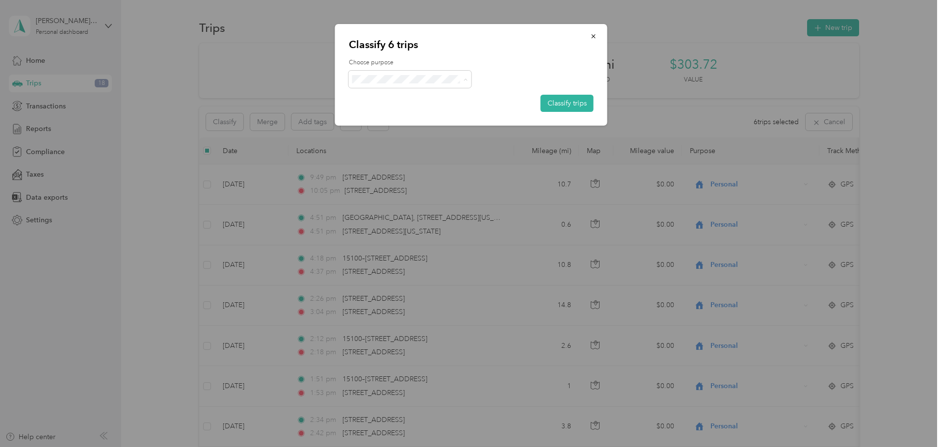
click at [410, 112] on span "Personal" at bounding box center [418, 114] width 91 height 10
click at [570, 102] on button "Classify trips" at bounding box center [567, 103] width 53 height 17
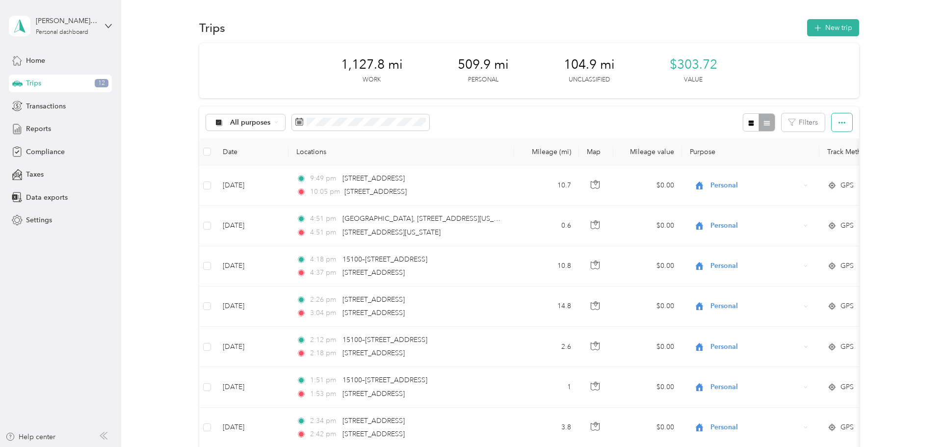
click at [753, 122] on icon "button" at bounding box center [841, 122] width 7 height 7
click at [753, 157] on span "Export" at bounding box center [832, 158] width 21 height 8
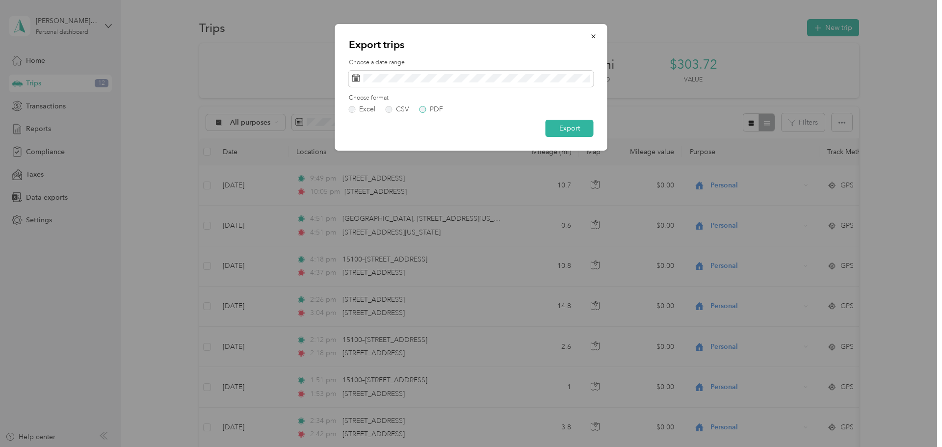
click at [419, 108] on label "PDF" at bounding box center [431, 109] width 24 height 7
click at [571, 127] on button "Export" at bounding box center [570, 128] width 48 height 17
